Goal: Information Seeking & Learning: Learn about a topic

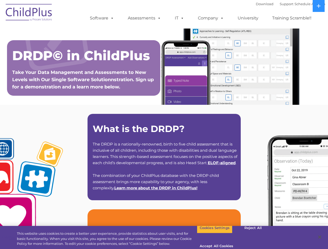
click at [164, 125] on strong "What is the DRDP?" at bounding box center [139, 128] width 92 height 11
click at [111, 18] on span at bounding box center [111, 18] width 6 height 5
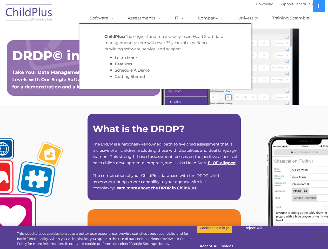
click at [158, 18] on span at bounding box center [158, 18] width 6 height 5
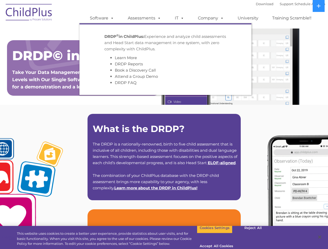
click at [179, 18] on span at bounding box center [181, 18] width 6 height 5
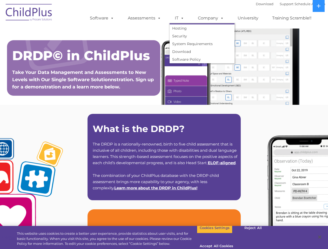
click at [181, 18] on span at bounding box center [181, 18] width 6 height 5
click at [211, 18] on link "Company" at bounding box center [211, 18] width 36 height 10
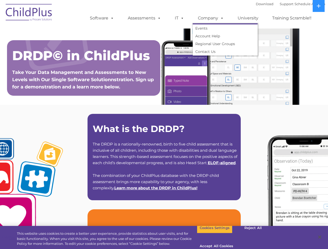
click at [221, 18] on span at bounding box center [221, 18] width 6 height 5
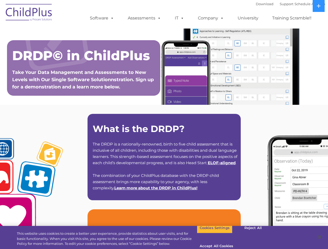
click at [319, 6] on icon at bounding box center [319, 6] width 4 height 4
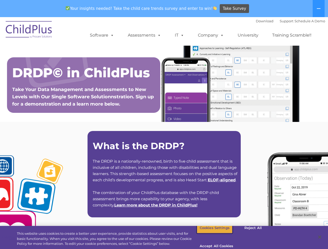
click at [211, 234] on button "Cookies Settings" at bounding box center [215, 228] width 36 height 11
